Goal: Find specific page/section: Find specific page/section

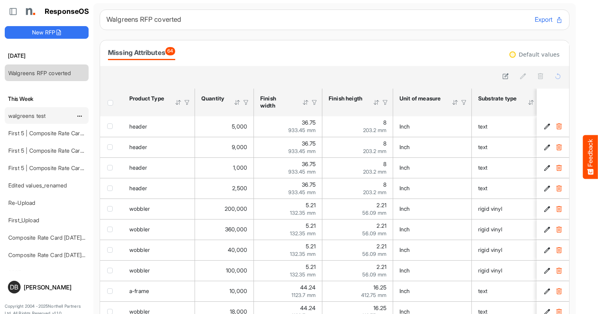
click at [19, 113] on link "walgreens test" at bounding box center [26, 115] width 37 height 7
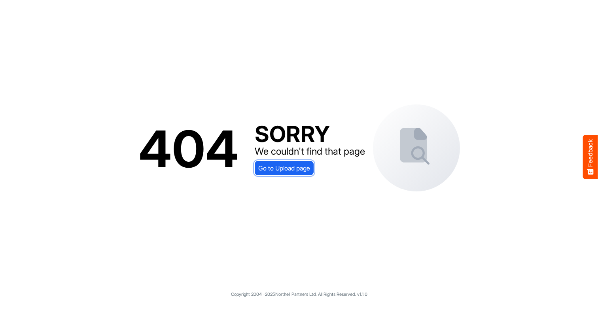
click at [289, 172] on span "Go to Upload page" at bounding box center [284, 168] width 52 height 10
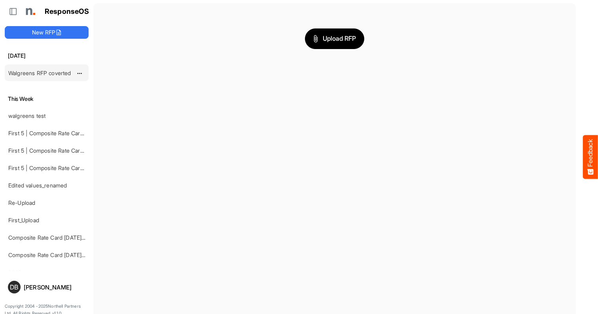
click at [57, 68] on div "Walgreens RFP coverted" at bounding box center [40, 73] width 70 height 16
click at [41, 73] on link "Walgreens RFP coverted" at bounding box center [39, 73] width 63 height 7
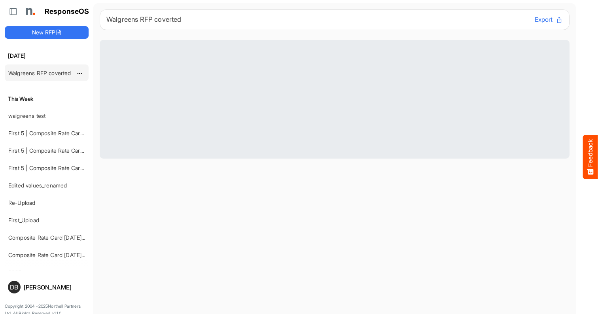
click at [41, 73] on link "Walgreens RFP coverted" at bounding box center [39, 73] width 63 height 7
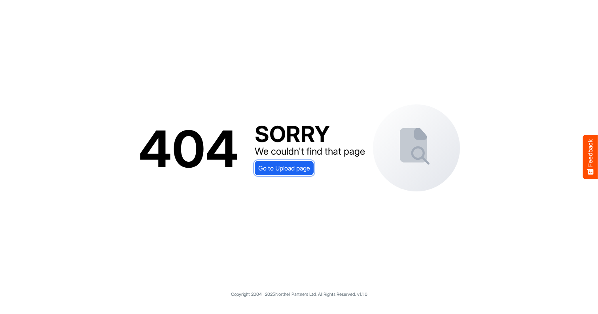
click at [278, 164] on span "Go to Upload page" at bounding box center [284, 168] width 52 height 10
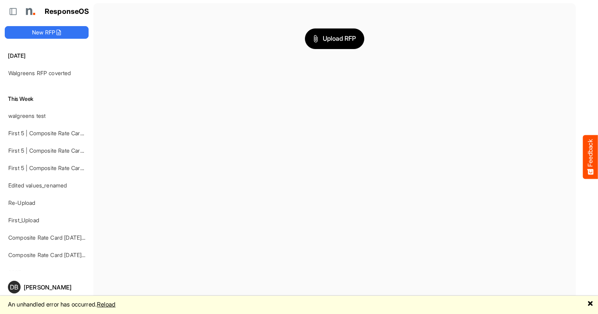
click at [112, 305] on link "Reload" at bounding box center [106, 305] width 19 height 8
